Goal: Information Seeking & Learning: Find specific page/section

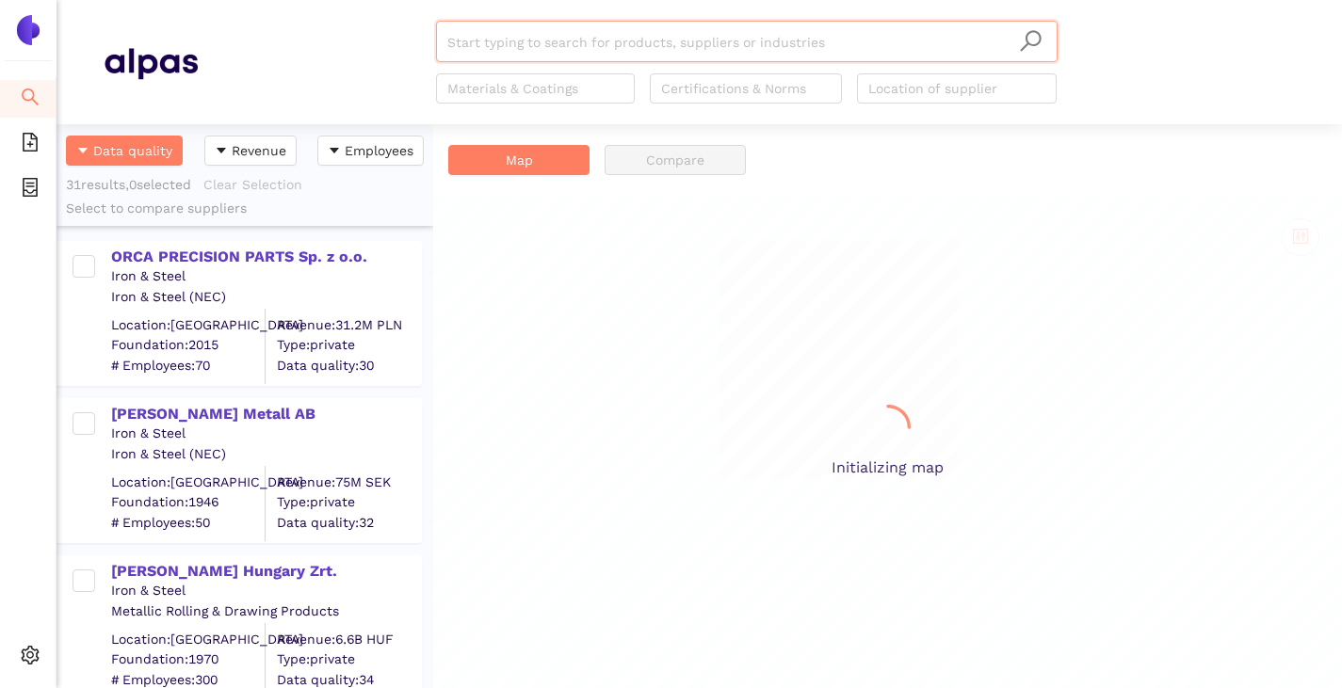
scroll to position [550, 363]
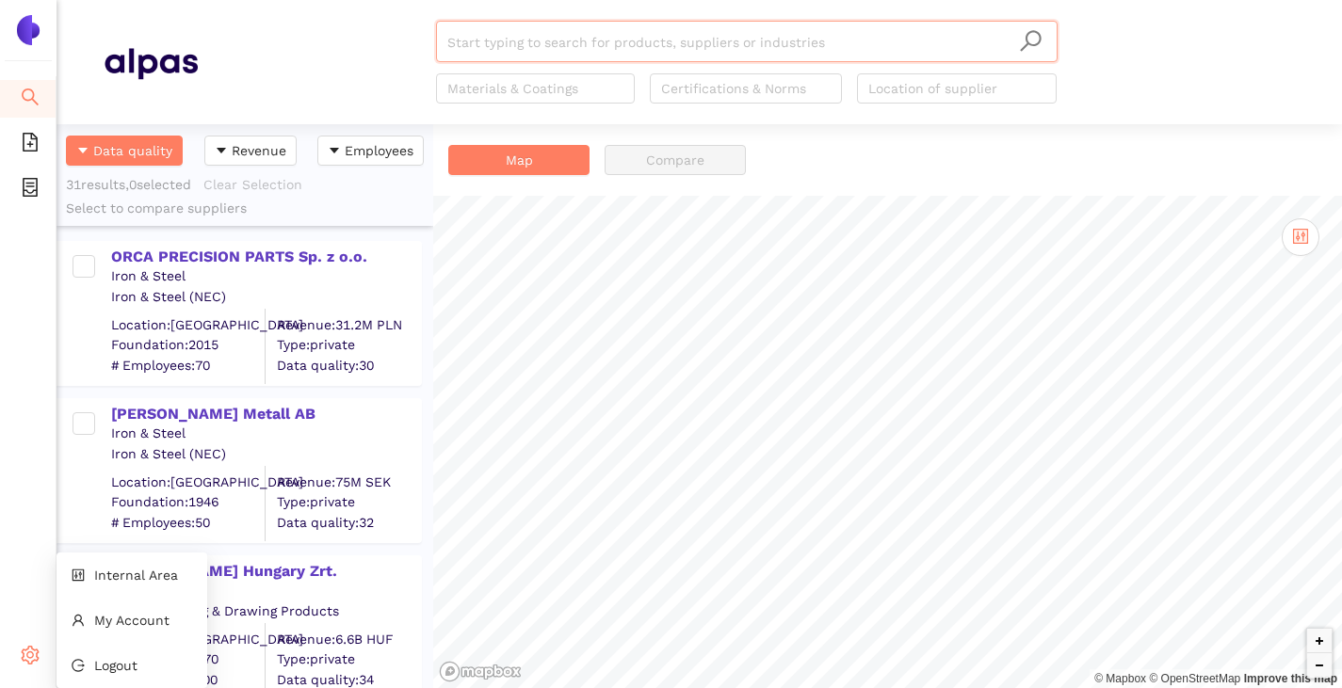
click at [17, 646] on div "Settings" at bounding box center [28, 658] width 57 height 38
click at [112, 578] on span "Internal Area" at bounding box center [136, 575] width 84 height 15
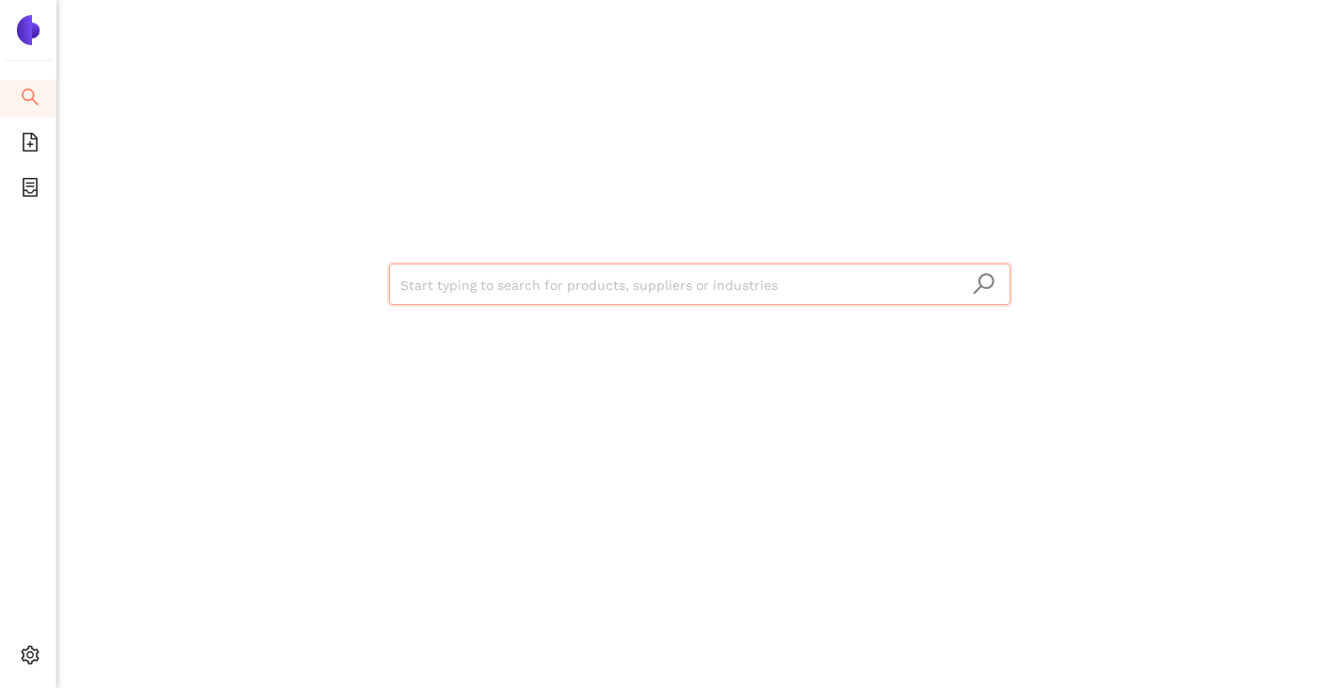
click at [435, 273] on input "search" at bounding box center [699, 285] width 599 height 41
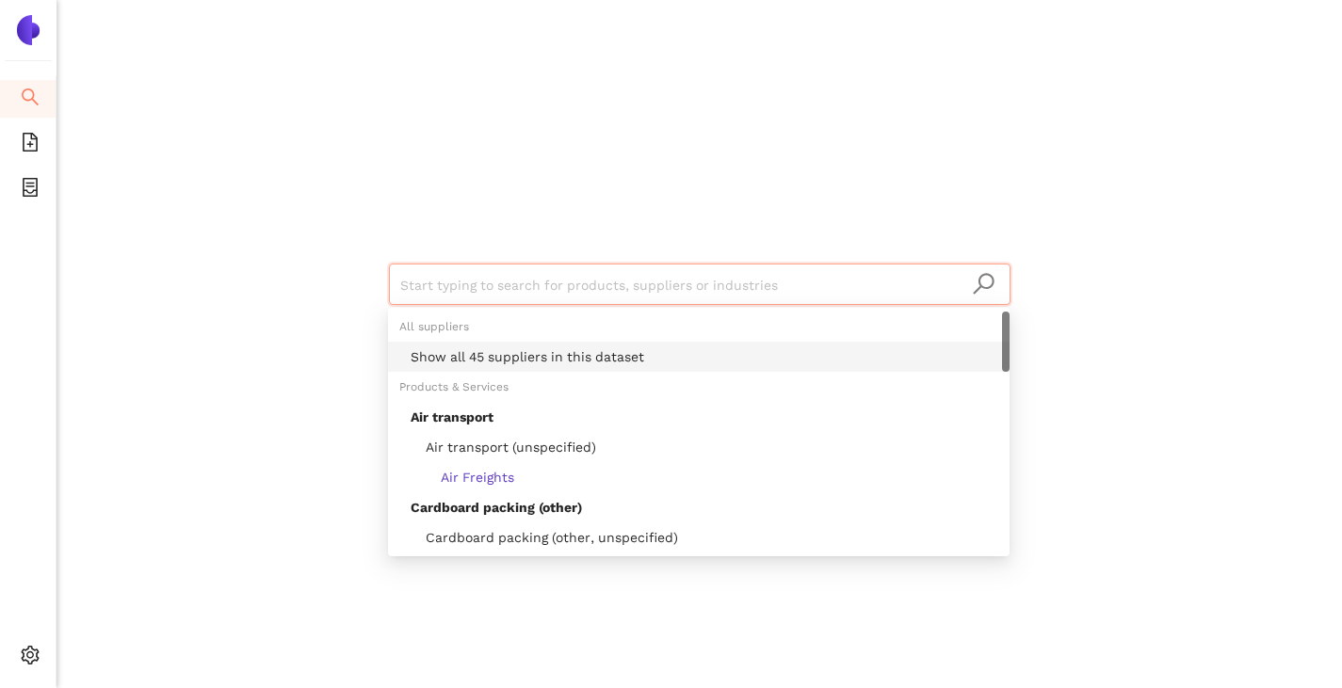
click at [462, 347] on div "Show all 45 suppliers in this dataset" at bounding box center [705, 357] width 588 height 21
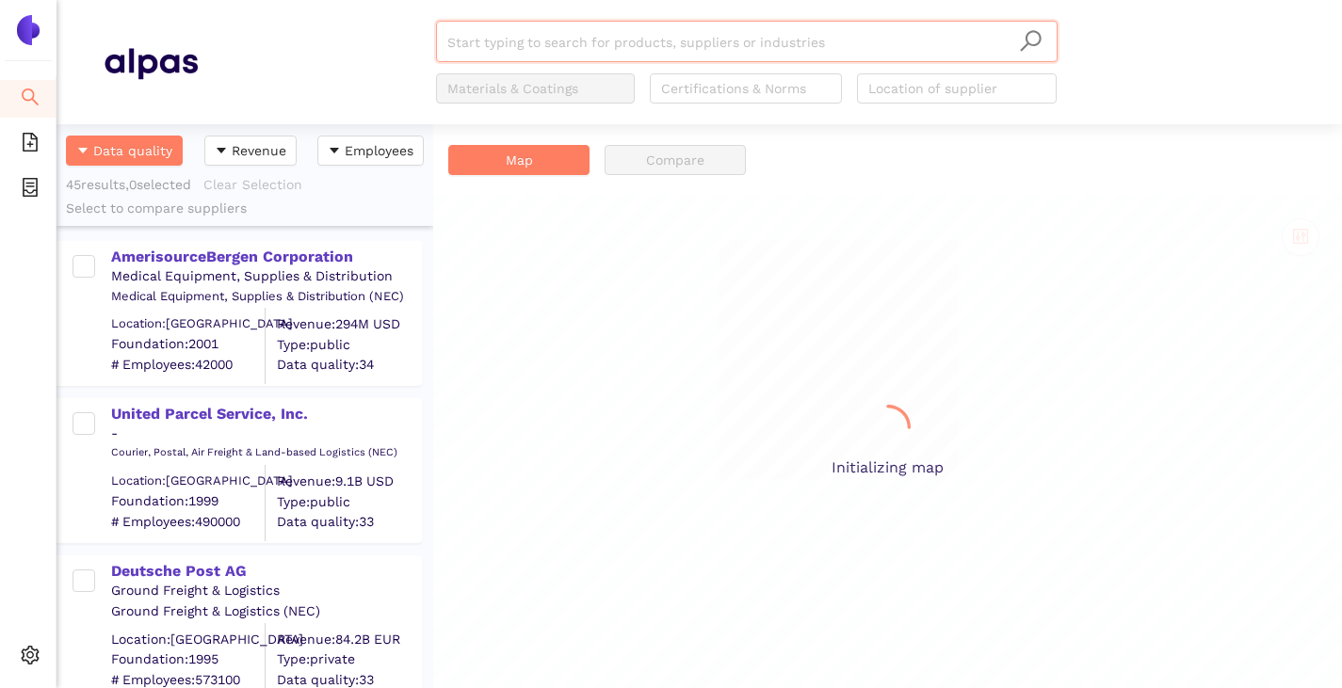
scroll to position [550, 363]
click at [540, 38] on input "search" at bounding box center [746, 42] width 599 height 41
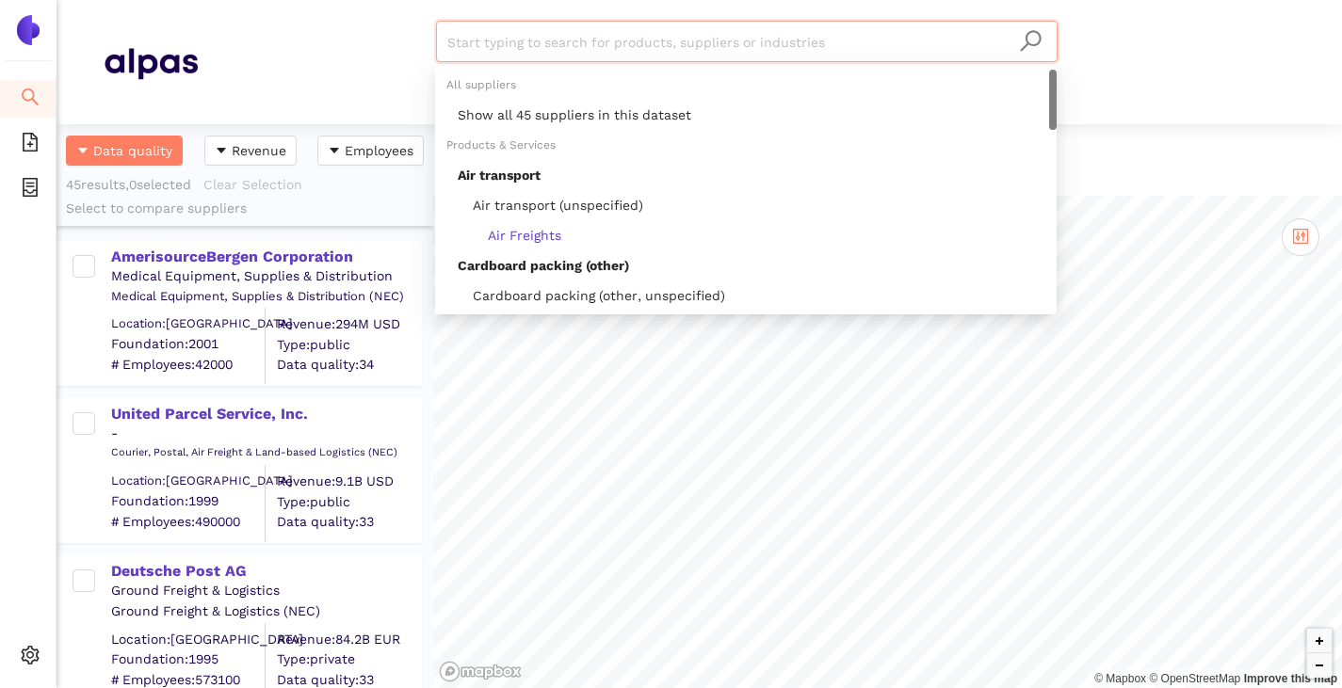
paste input "Biocair [GEOGRAPHIC_DATA] N.V."
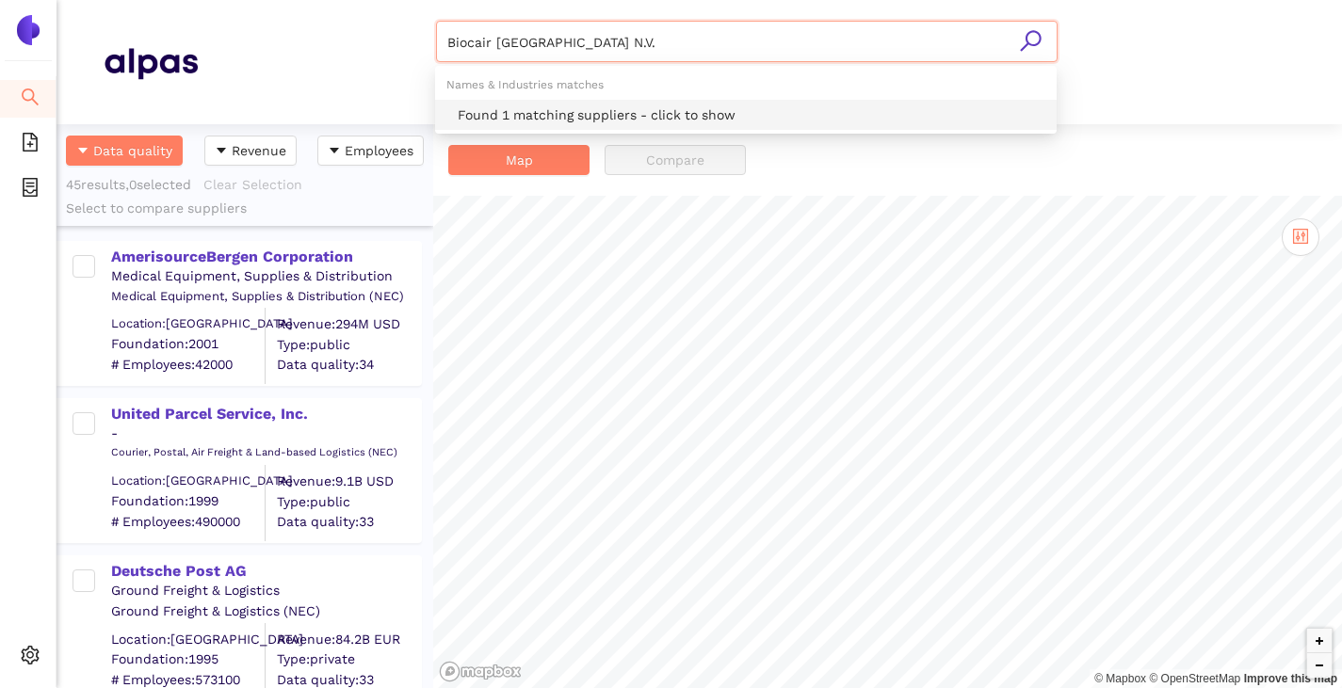
click at [551, 102] on div "Found 1 matching suppliers - click to show" at bounding box center [746, 115] width 622 height 30
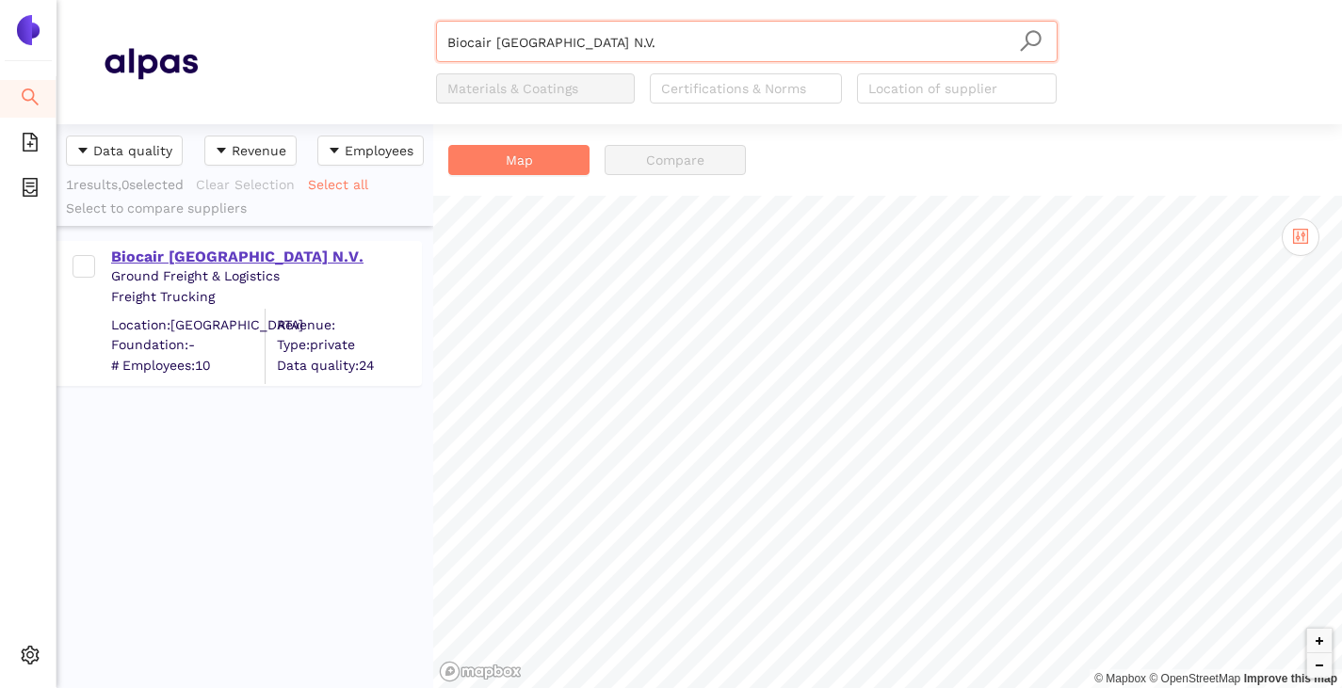
type input "Biocair [GEOGRAPHIC_DATA] N.V."
click at [202, 250] on div "Biocair [GEOGRAPHIC_DATA] N.V." at bounding box center [265, 257] width 309 height 21
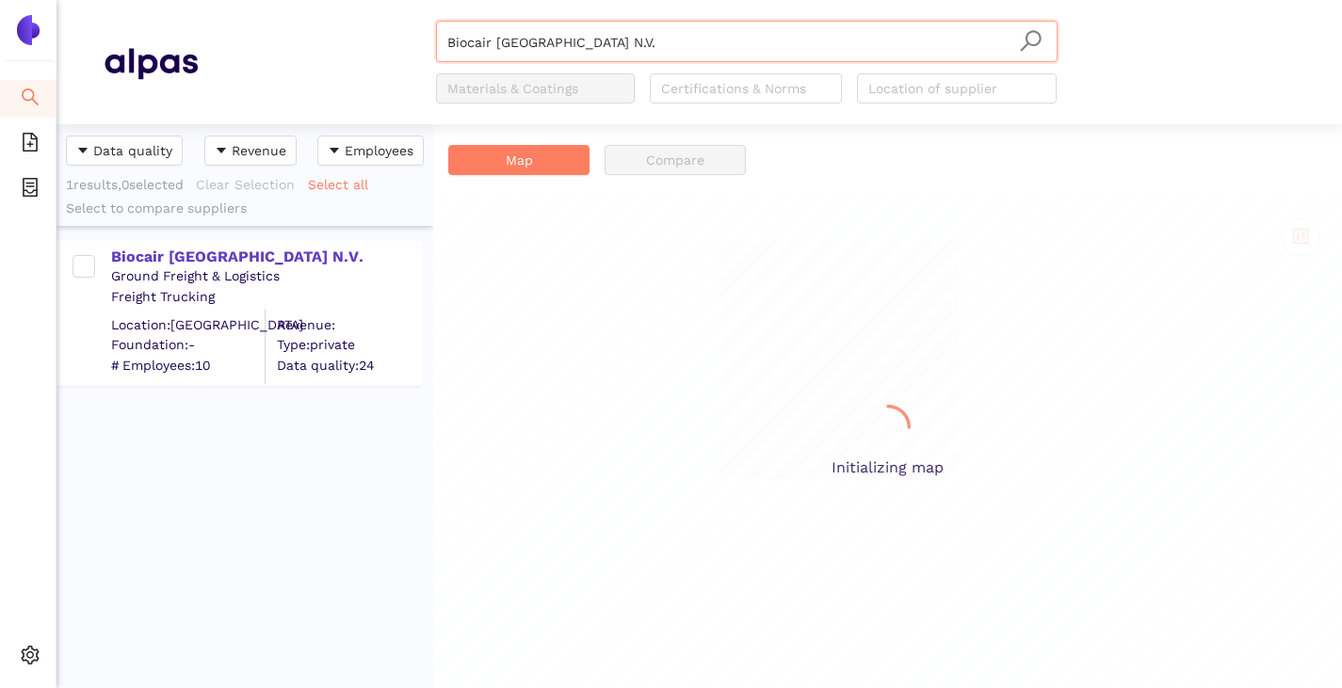
scroll to position [550, 363]
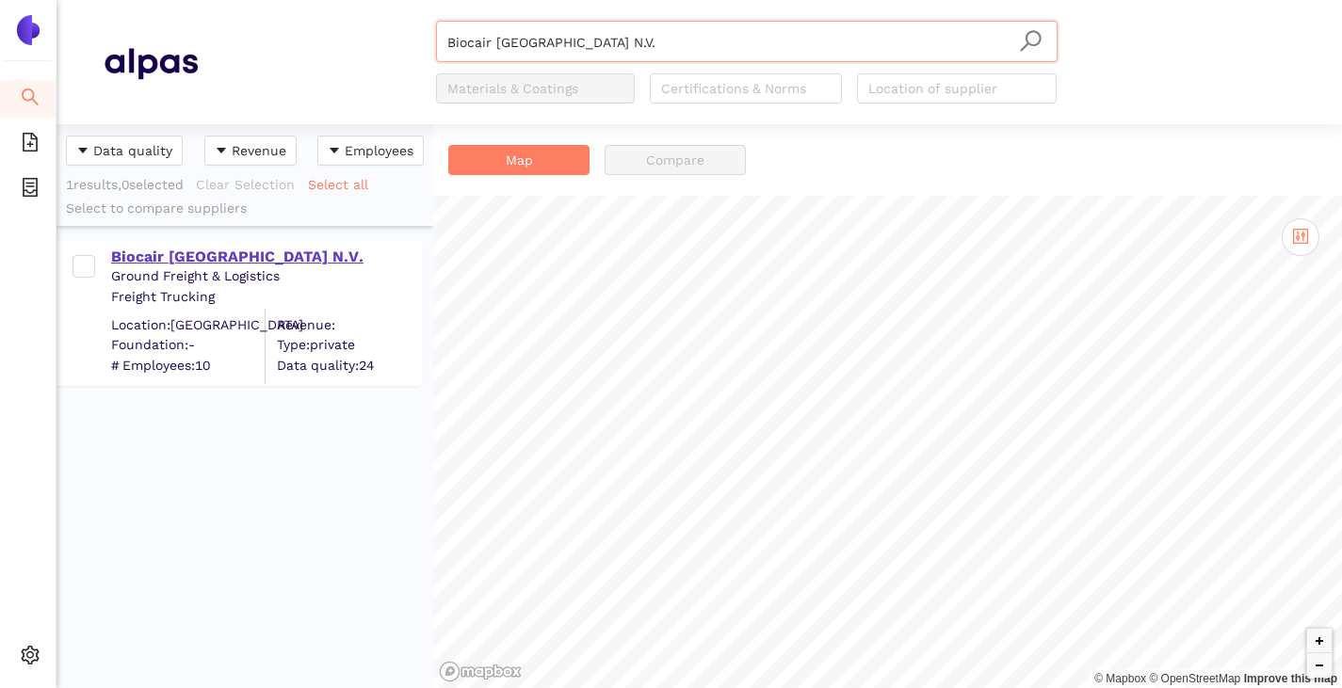
click at [157, 250] on div "Biocair [GEOGRAPHIC_DATA] N.V." at bounding box center [265, 257] width 309 height 21
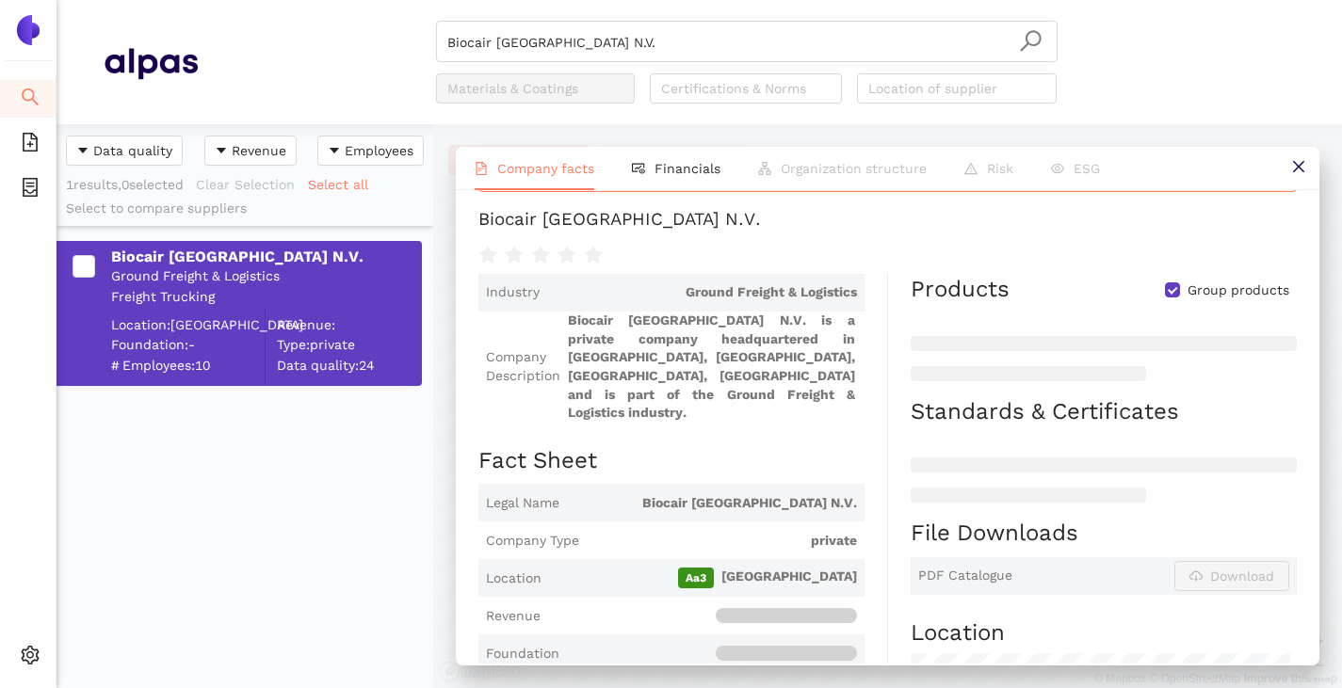
scroll to position [0, 0]
